Goal: Navigation & Orientation: Find specific page/section

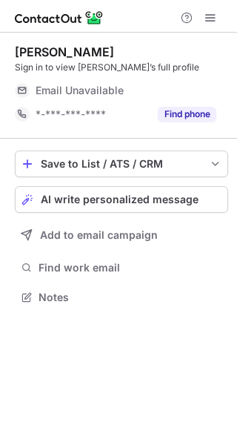
scroll to position [7, 7]
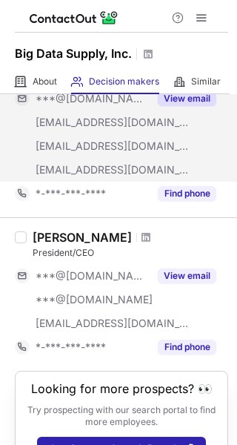
scroll to position [156, 0]
